Goal: Task Accomplishment & Management: Complete application form

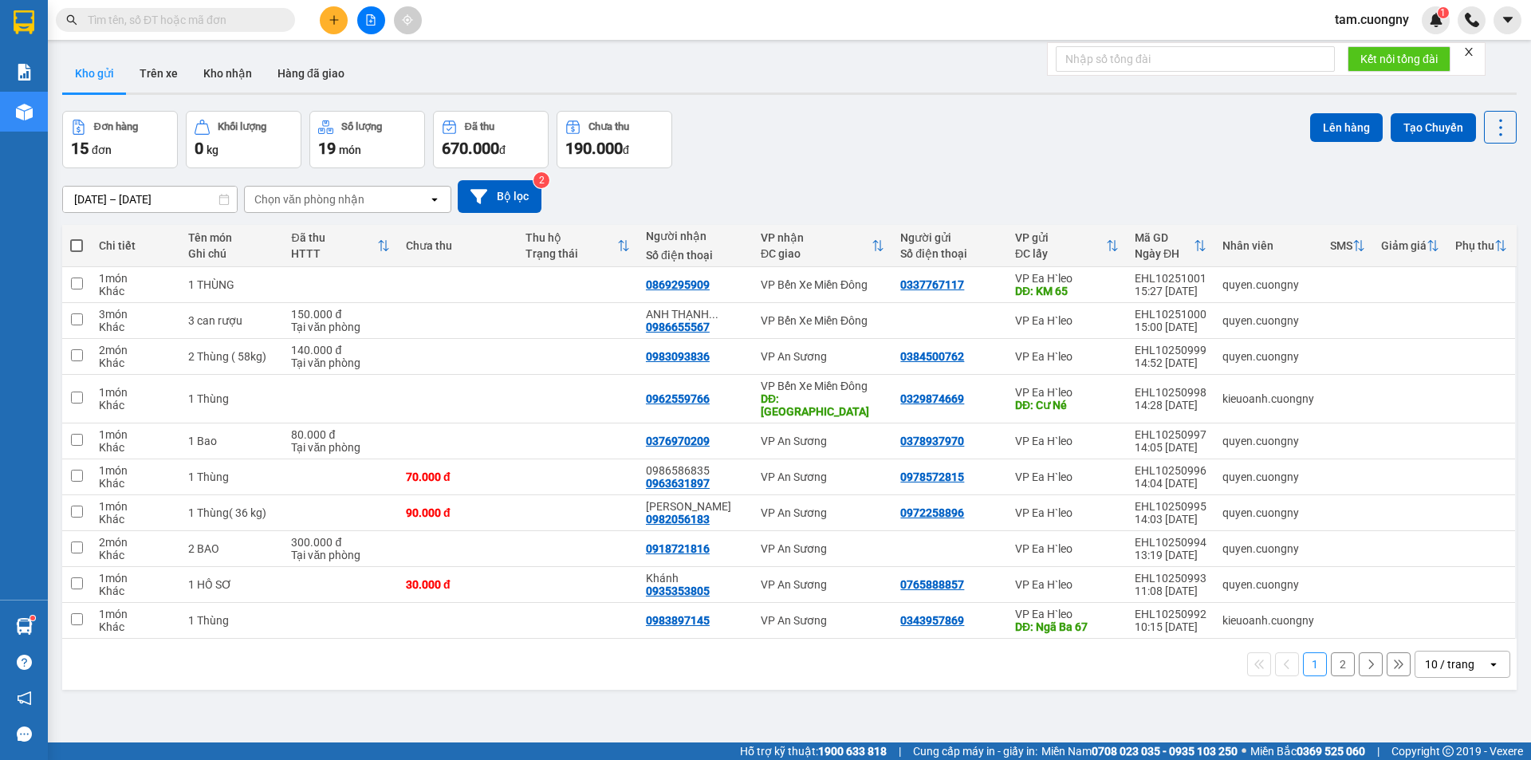
click at [181, 195] on input "[DATE] – [DATE]" at bounding box center [150, 200] width 174 height 26
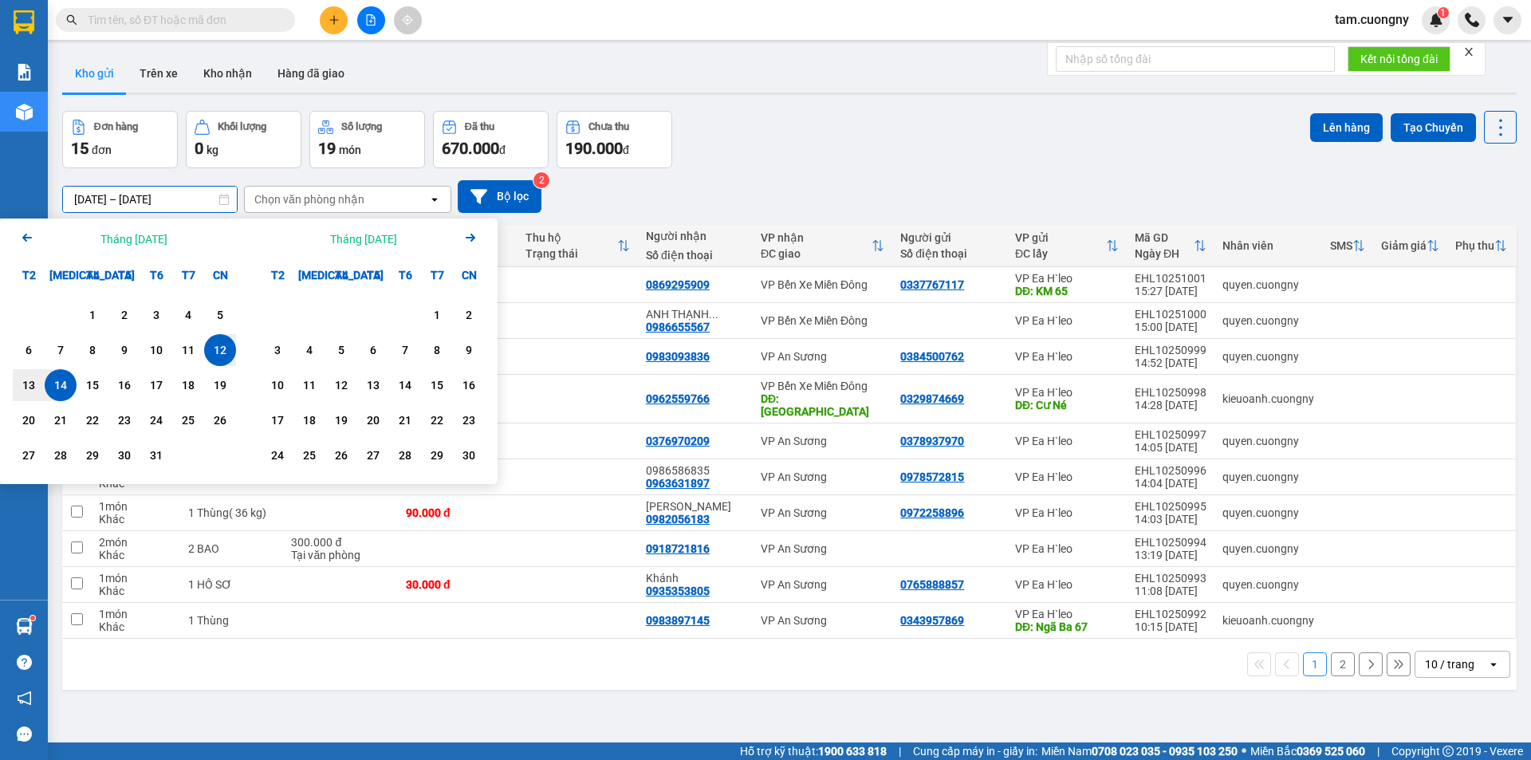
click at [62, 388] on div "14" at bounding box center [60, 385] width 22 height 19
click at [60, 384] on div "14" at bounding box center [60, 385] width 22 height 19
type input "[DATE] – [DATE]"
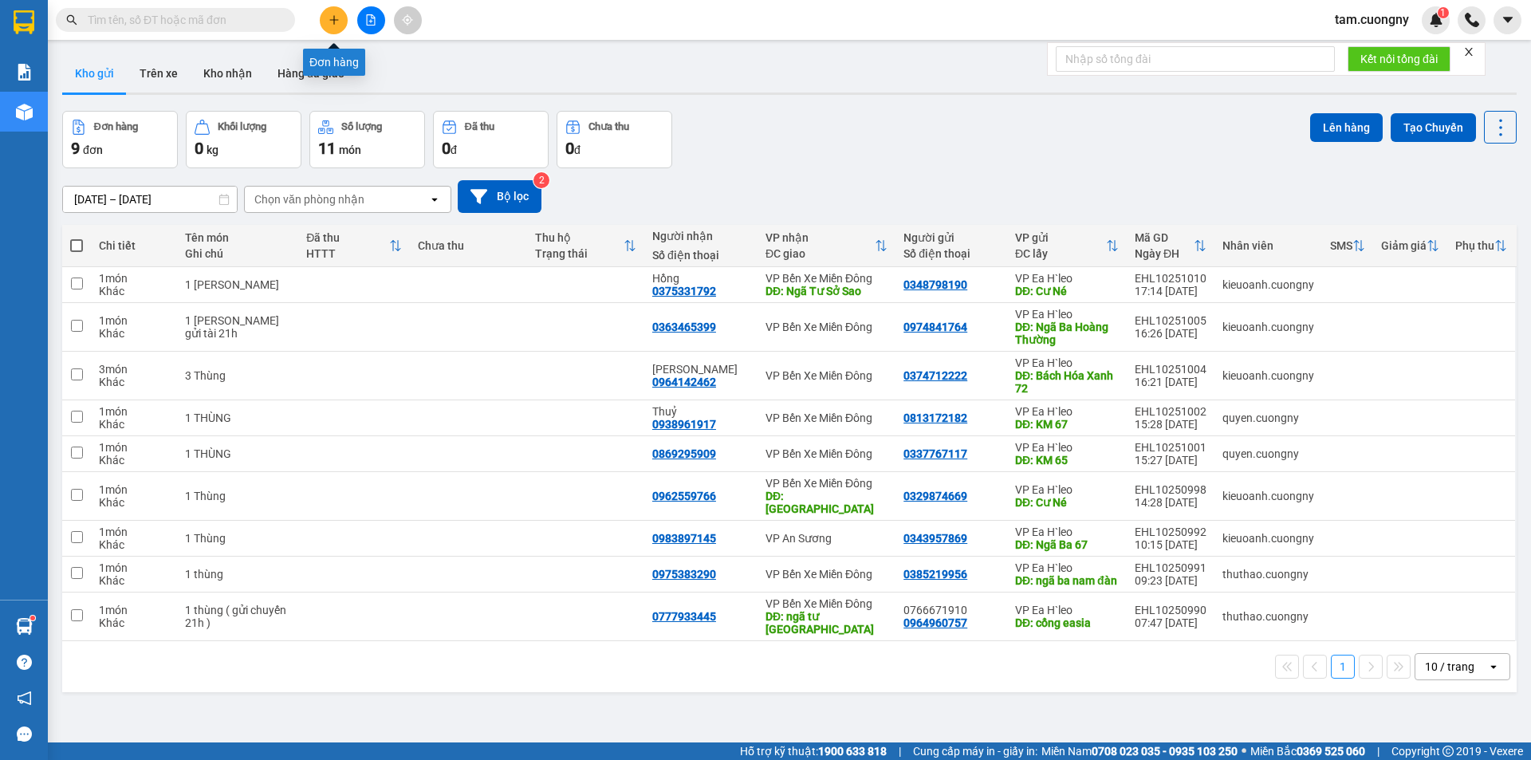
click at [339, 28] on button at bounding box center [334, 20] width 28 height 28
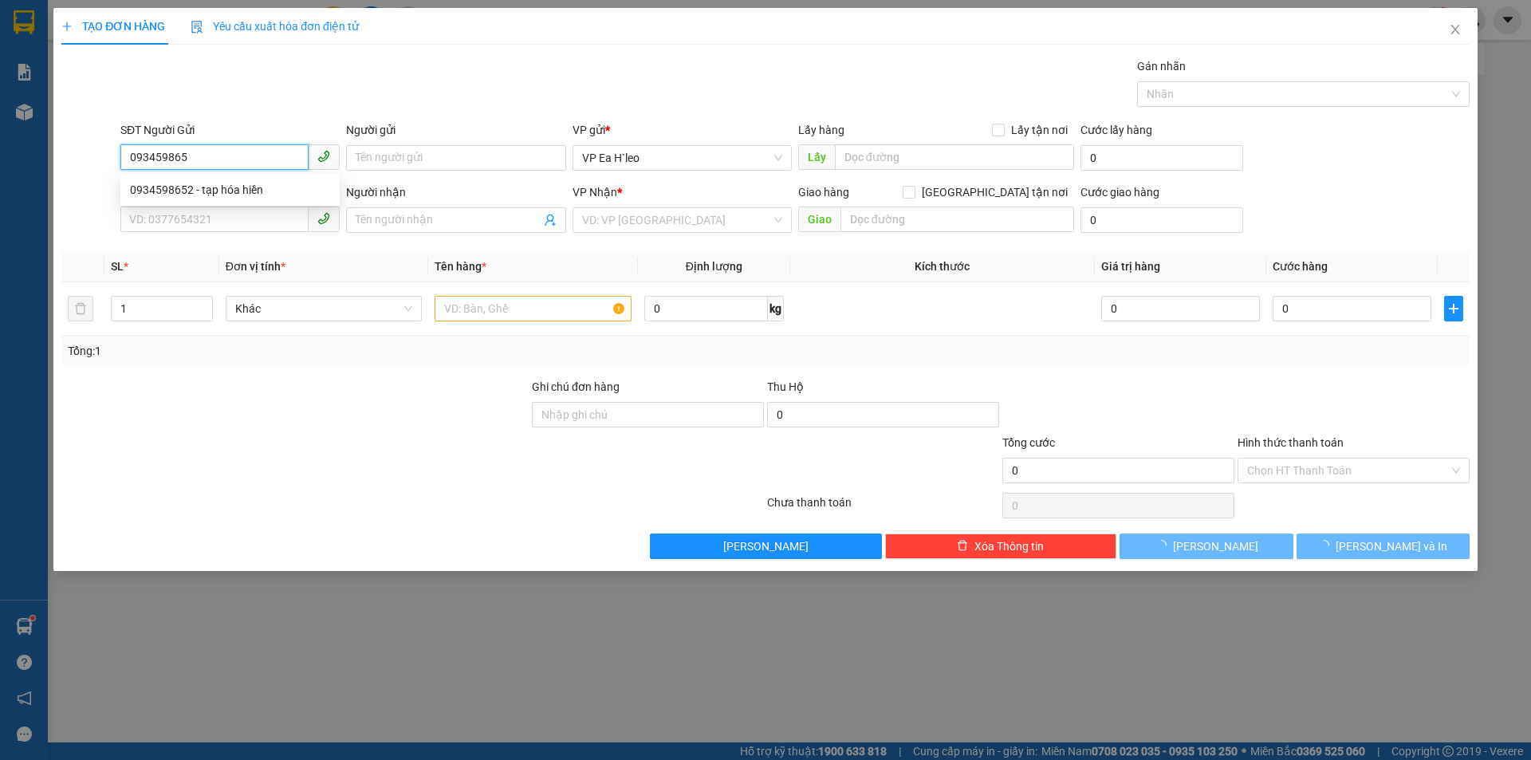
type input "0934598652"
click at [214, 193] on div "0934598652 - tạp hóa hiền" at bounding box center [230, 190] width 200 height 18
type input "tạp hóa hiền"
type input "0912525554"
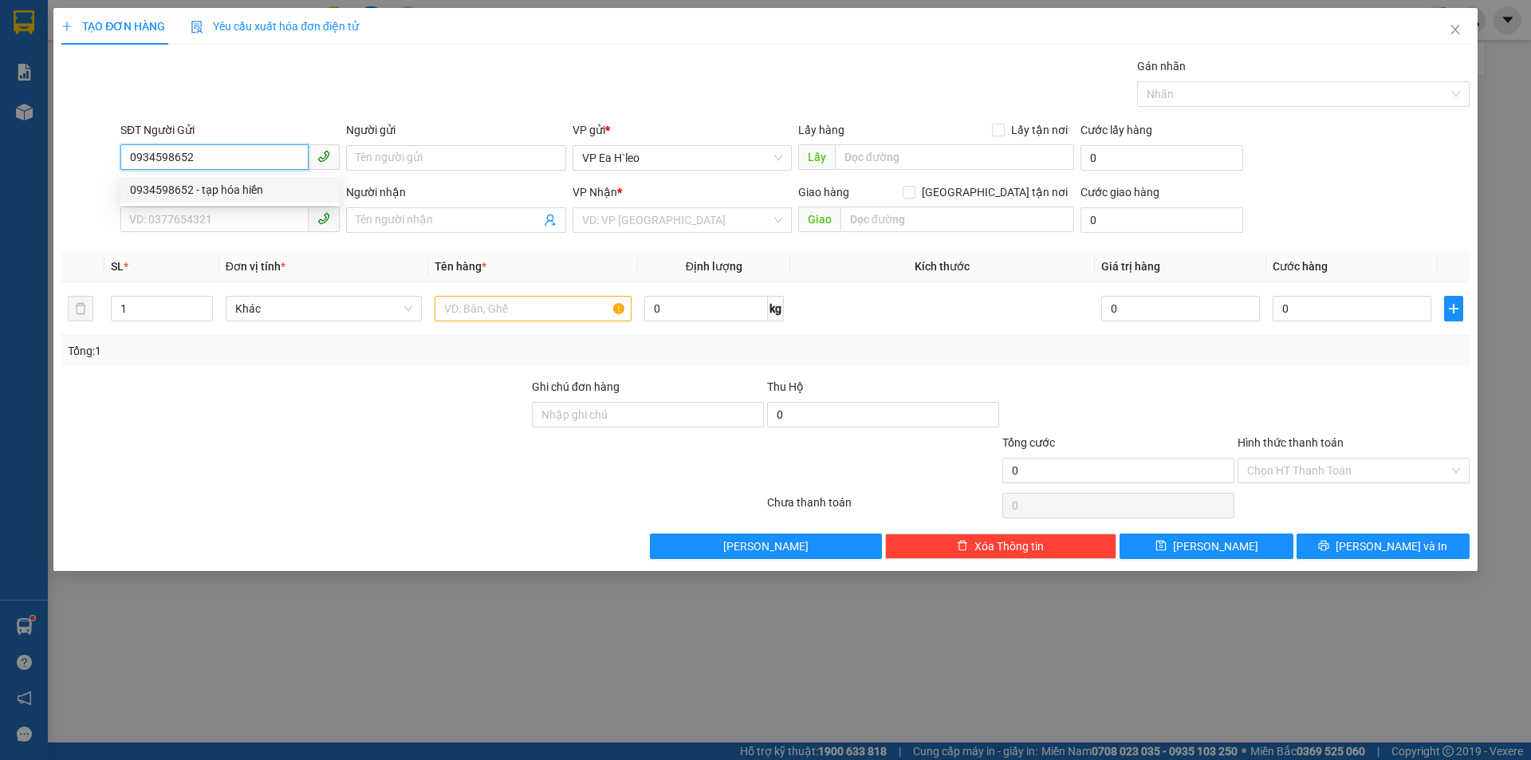
type input "[PERSON_NAME]"
type input "0934598652"
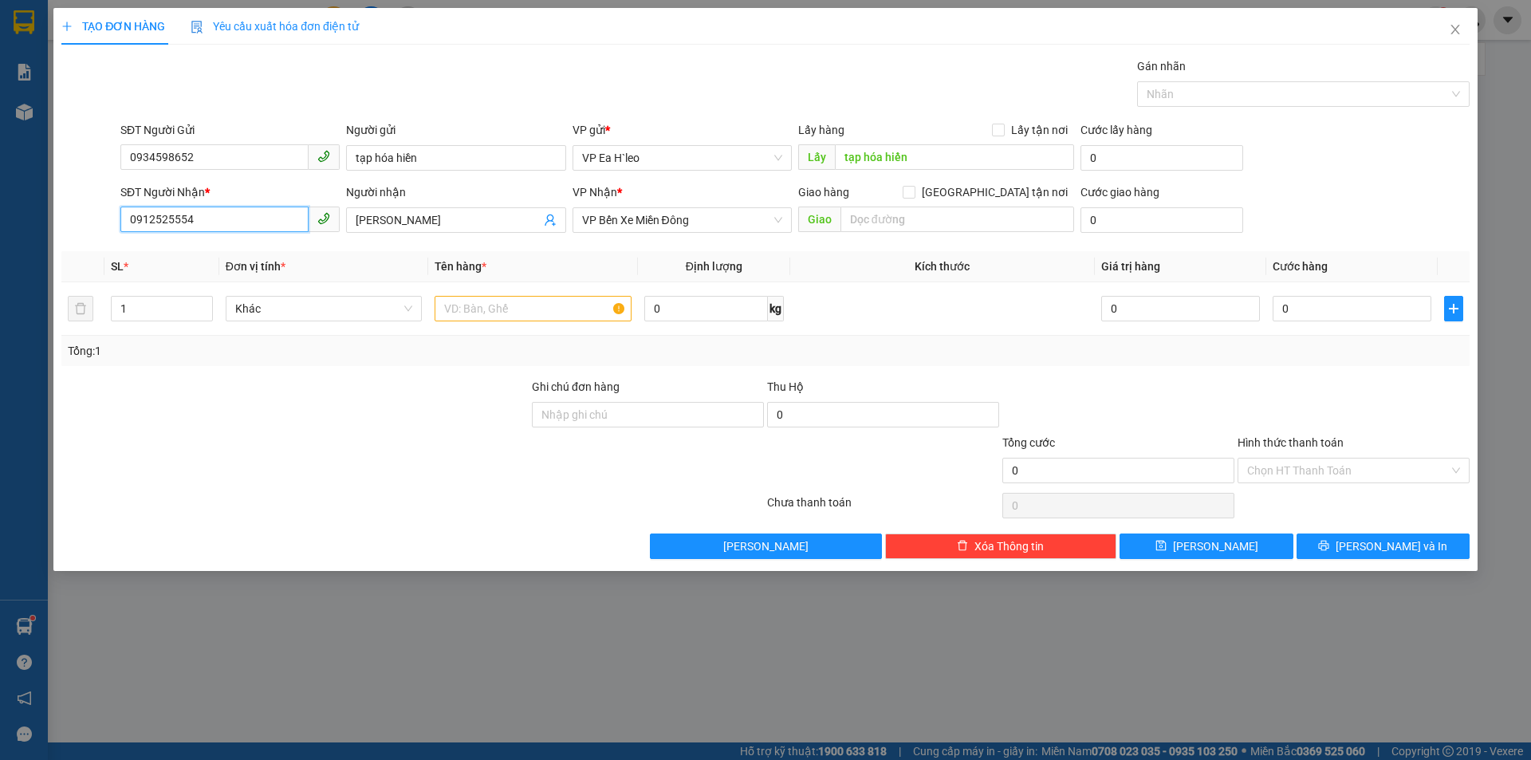
drag, startPoint x: 205, startPoint y: 220, endPoint x: 216, endPoint y: 215, distance: 12.5
click at [206, 219] on input "0912525554" at bounding box center [214, 220] width 188 height 26
click at [209, 253] on div "0912525554 - [PERSON_NAME]" at bounding box center [230, 252] width 200 height 18
drag, startPoint x: 722, startPoint y: 225, endPoint x: 448, endPoint y: 234, distance: 273.7
click at [459, 235] on div "SĐT Người Nhận * 0912525554 0912525554 Người nhận Đặng VP Nhận * VP Bến Xe Miền…" at bounding box center [795, 211] width 1356 height 56
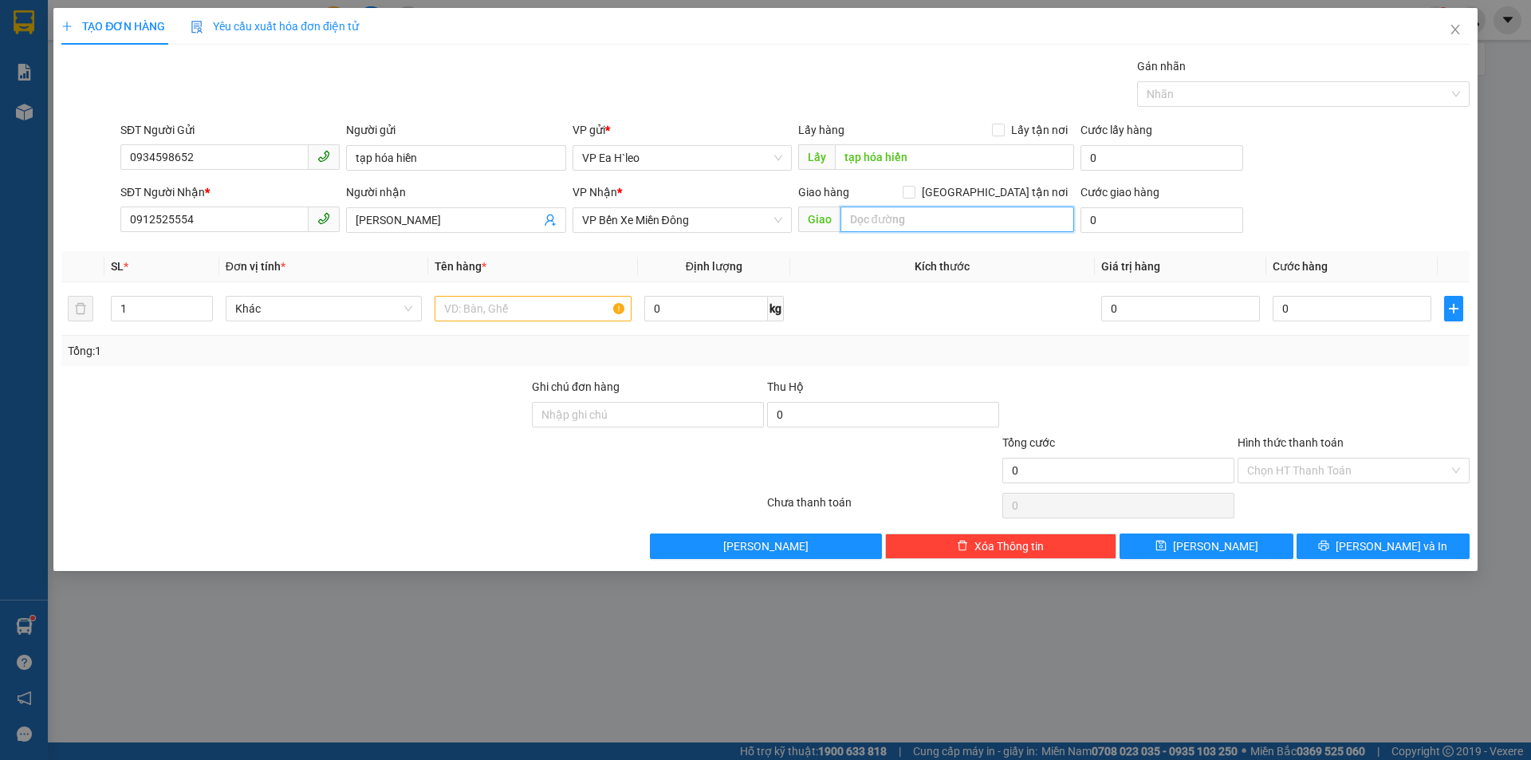
click at [884, 219] on input "text" at bounding box center [958, 220] width 234 height 26
type input "cầu ông bố"
click at [152, 329] on td "1" at bounding box center [161, 308] width 114 height 53
type input "1"
type input "2"
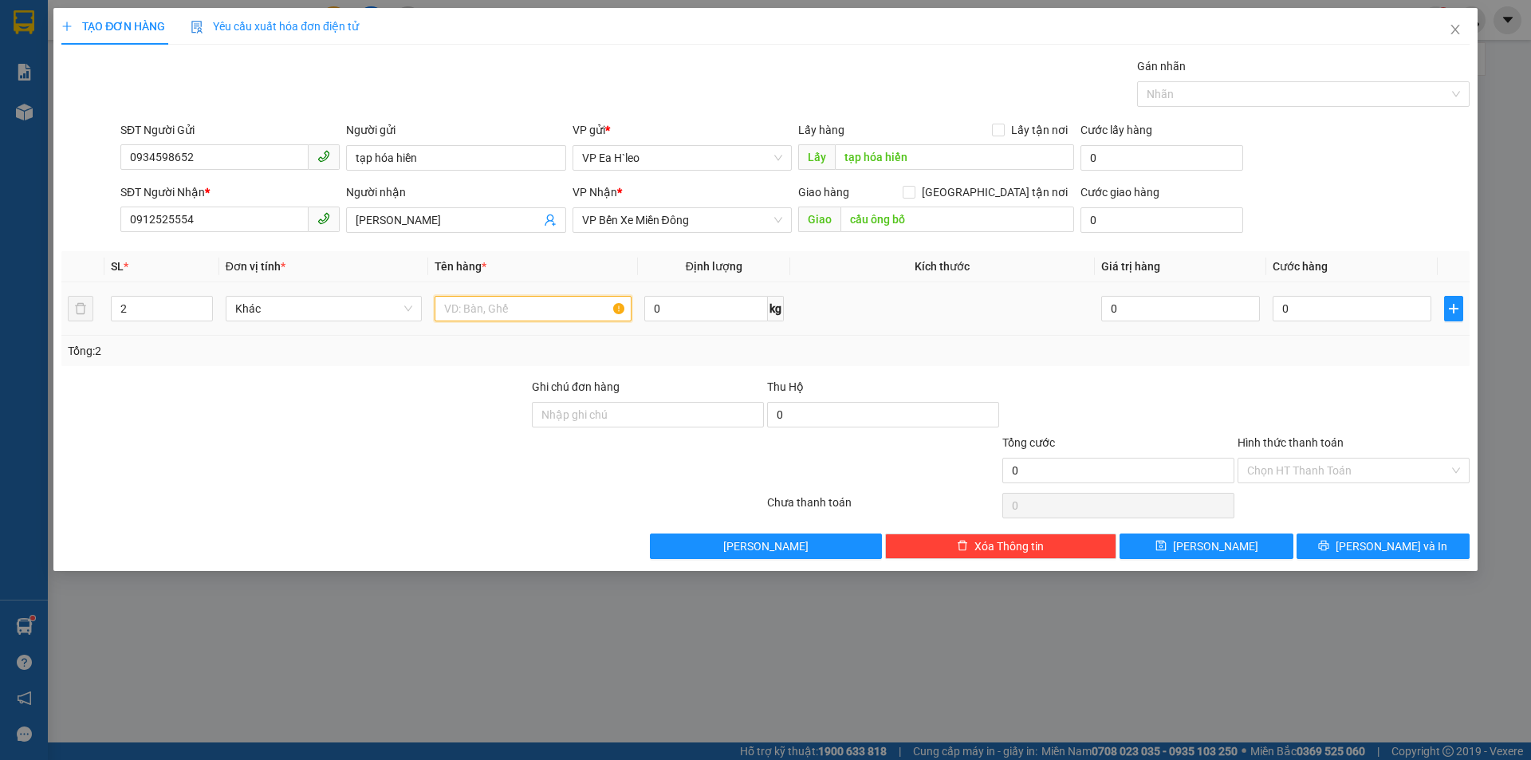
click at [514, 307] on input "text" at bounding box center [533, 309] width 197 height 26
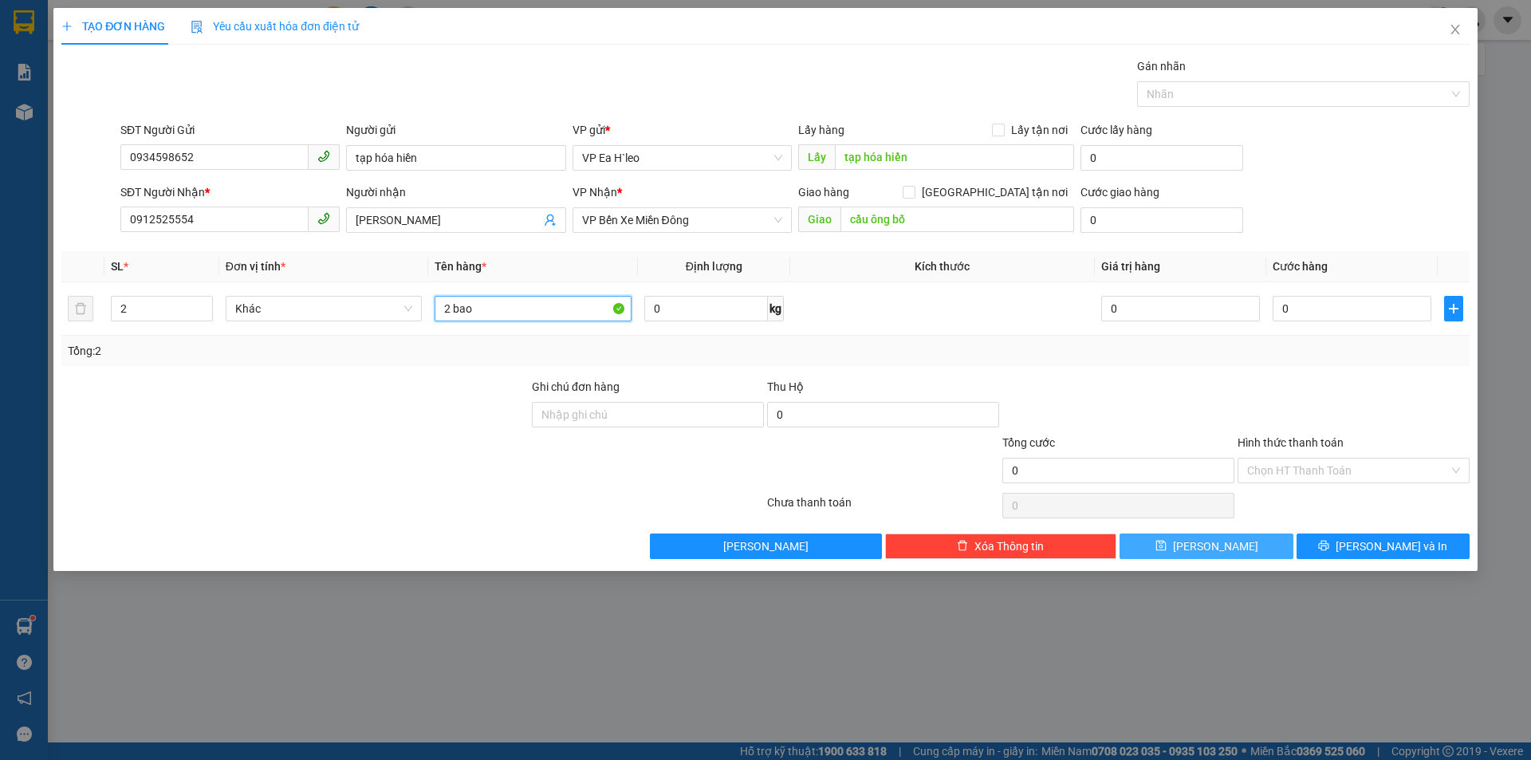
type input "2 bao"
click at [1153, 549] on button "[PERSON_NAME]" at bounding box center [1206, 547] width 173 height 26
type input "1"
